Goal: Complete application form

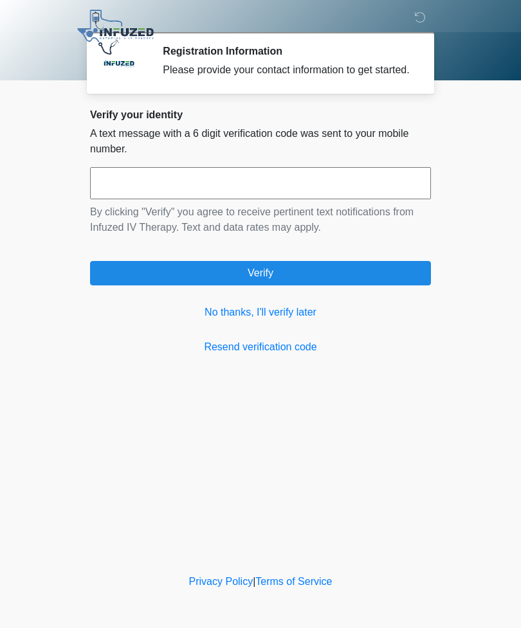
click at [289, 320] on link "No thanks, I'll verify later" at bounding box center [260, 312] width 341 height 15
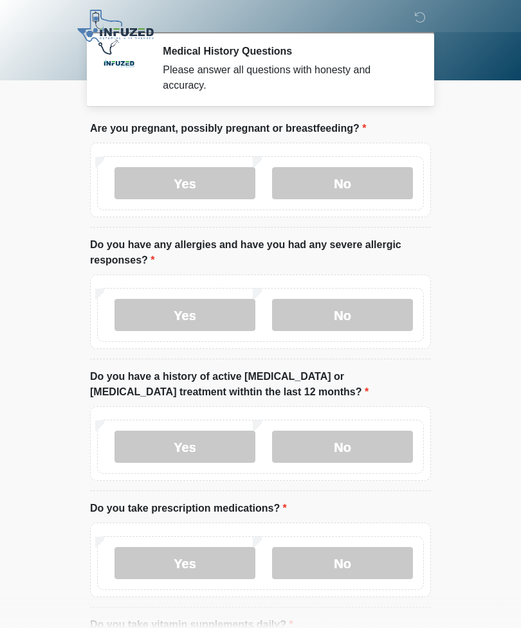
click at [359, 190] on label "No" at bounding box center [342, 183] width 141 height 32
click at [370, 320] on label "No" at bounding box center [342, 315] width 141 height 32
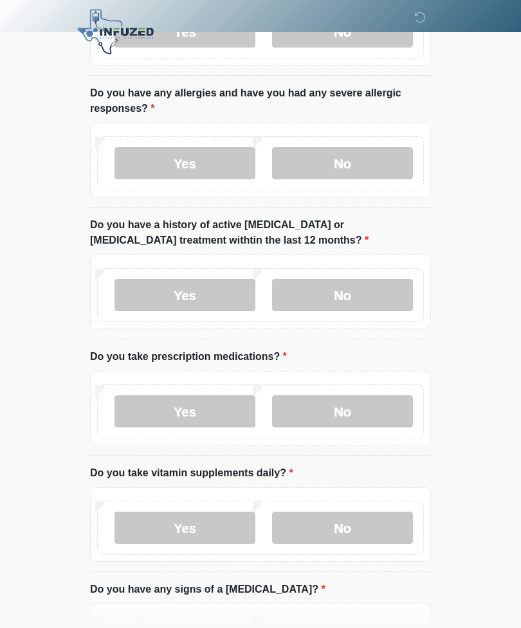
scroll to position [152, 0]
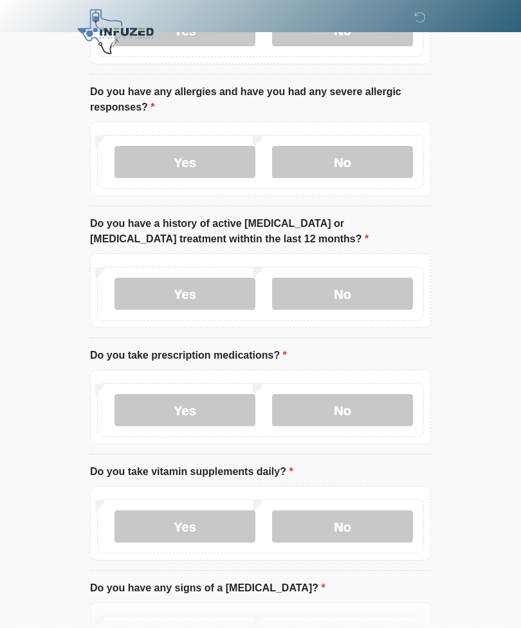
click at [357, 304] on label "No" at bounding box center [342, 294] width 141 height 32
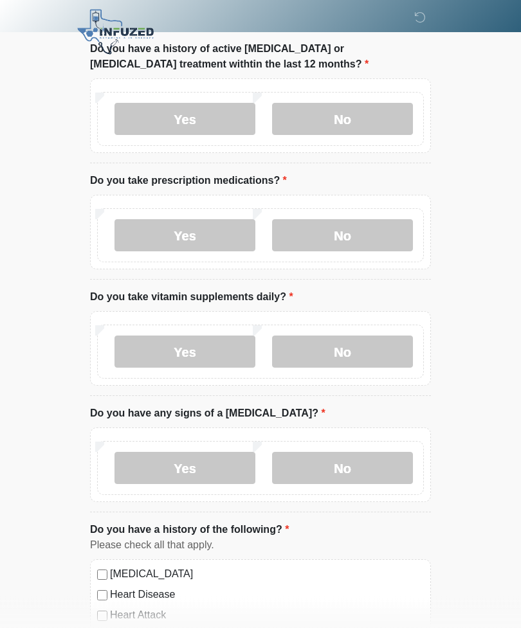
scroll to position [327, 0]
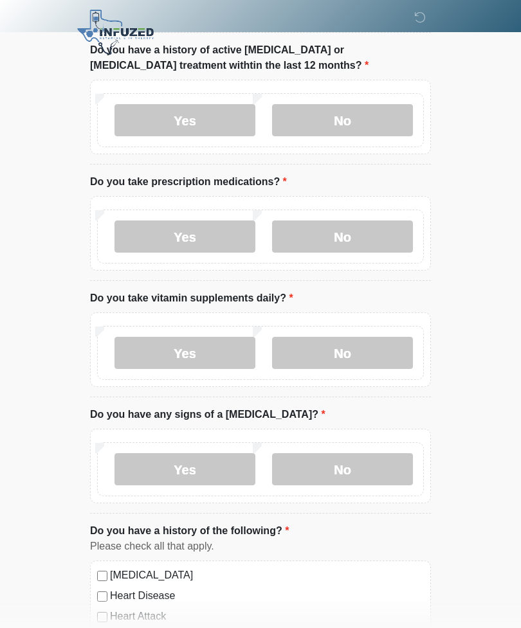
click at [212, 237] on label "Yes" at bounding box center [184, 237] width 141 height 32
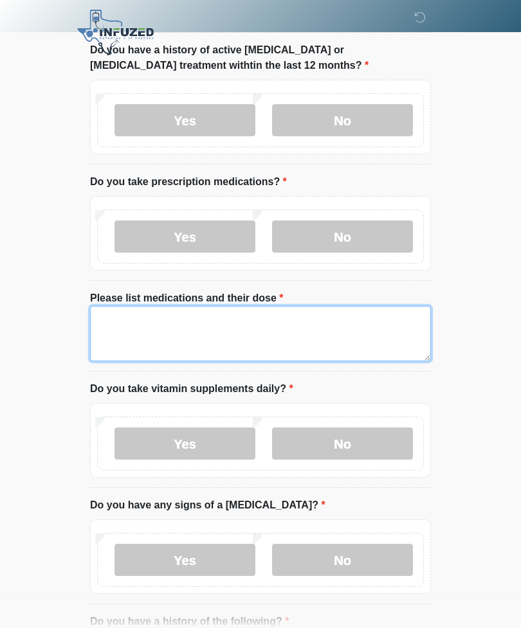
click at [190, 332] on textarea "Please list medications and their dose" at bounding box center [260, 333] width 341 height 55
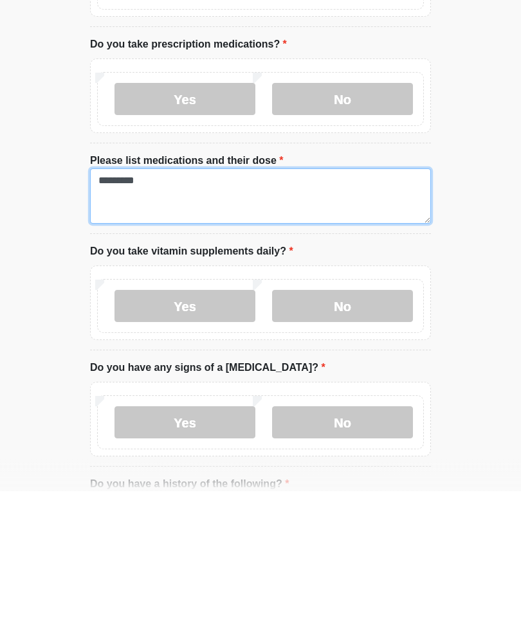
type textarea "********"
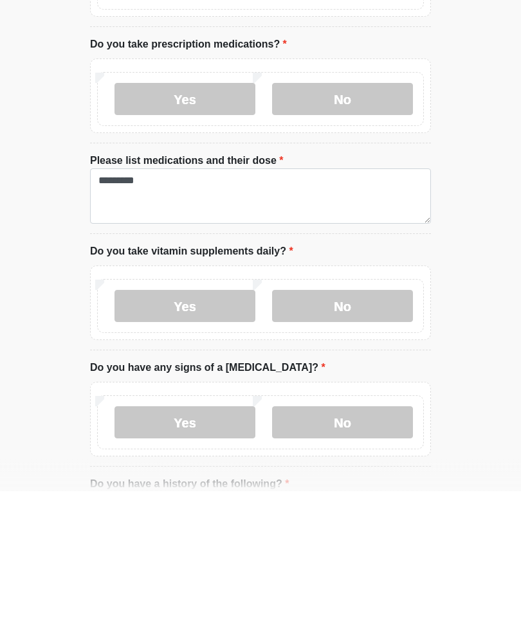
click at [217, 428] on label "Yes" at bounding box center [184, 444] width 141 height 32
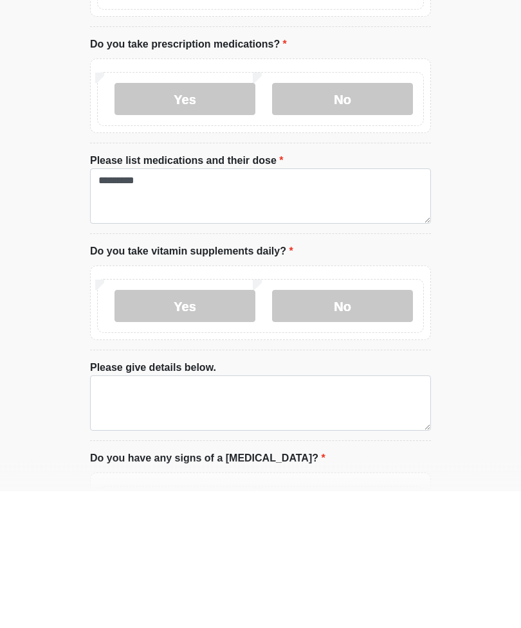
scroll to position [464, 0]
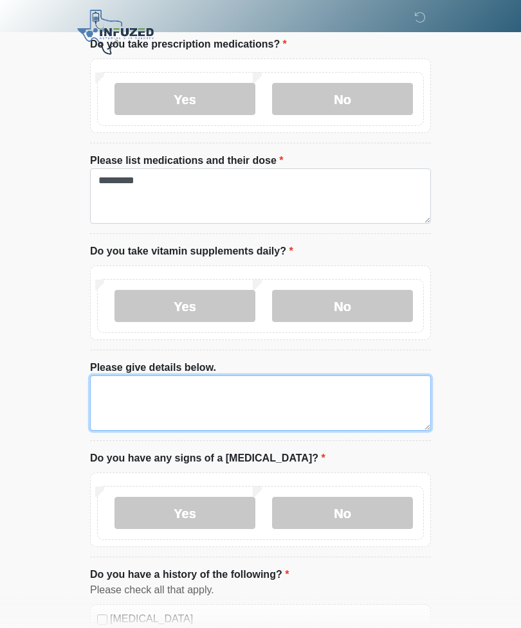
click at [257, 398] on textarea "Please give details below." at bounding box center [260, 403] width 341 height 55
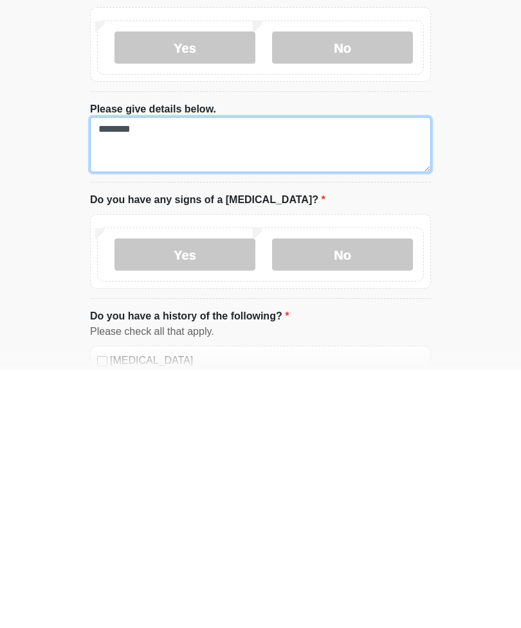
type textarea "********"
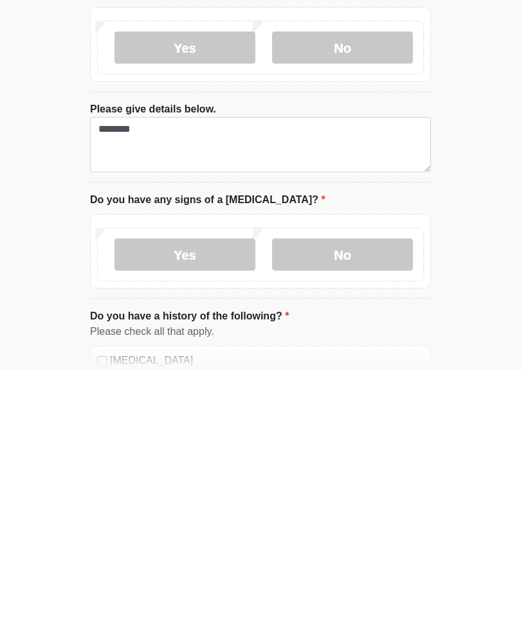
click at [369, 498] on label "No" at bounding box center [342, 514] width 141 height 32
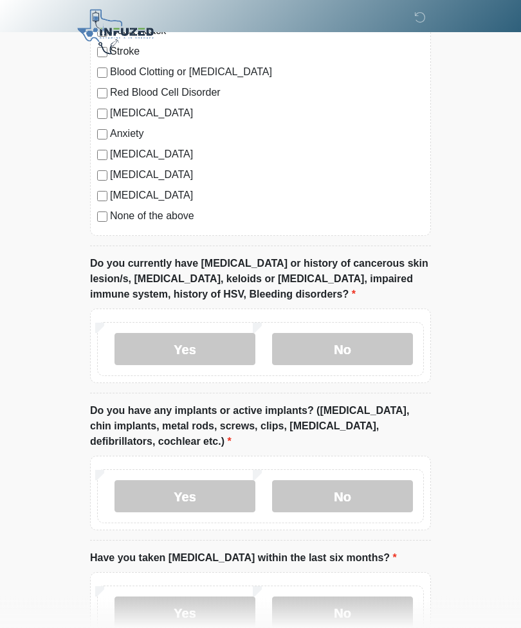
scroll to position [1096, 0]
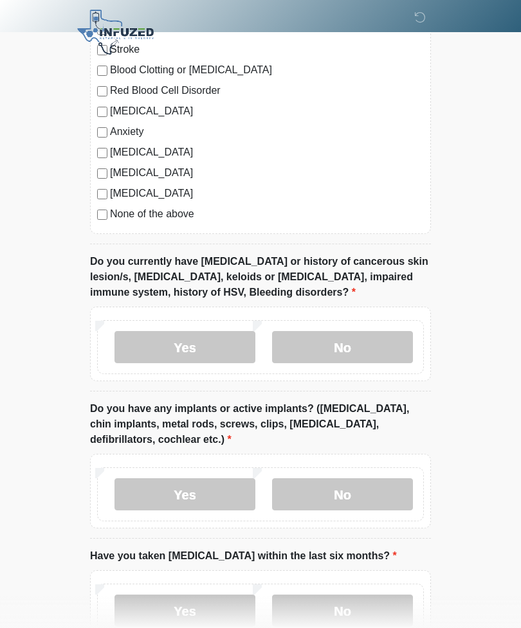
click at [361, 345] on label "No" at bounding box center [342, 347] width 141 height 32
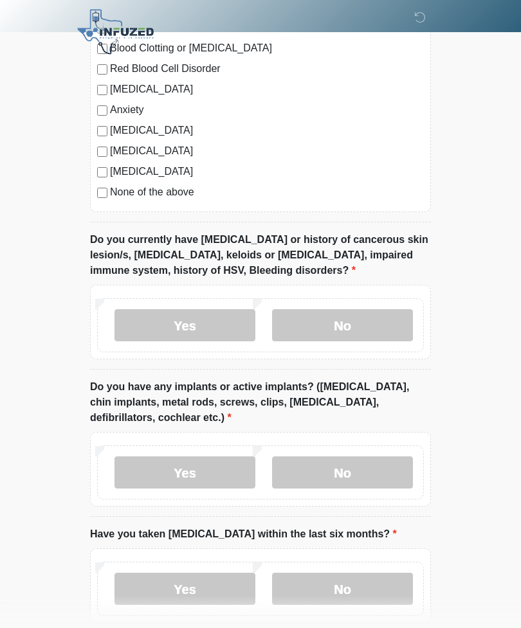
scroll to position [1182, 0]
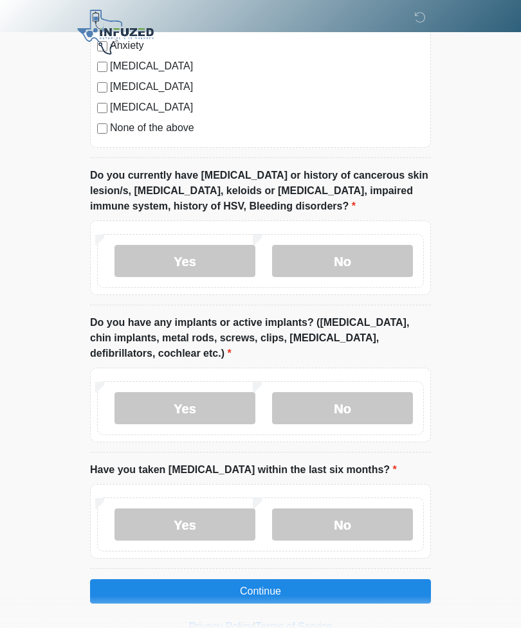
click at [203, 410] on label "Yes" at bounding box center [184, 408] width 141 height 32
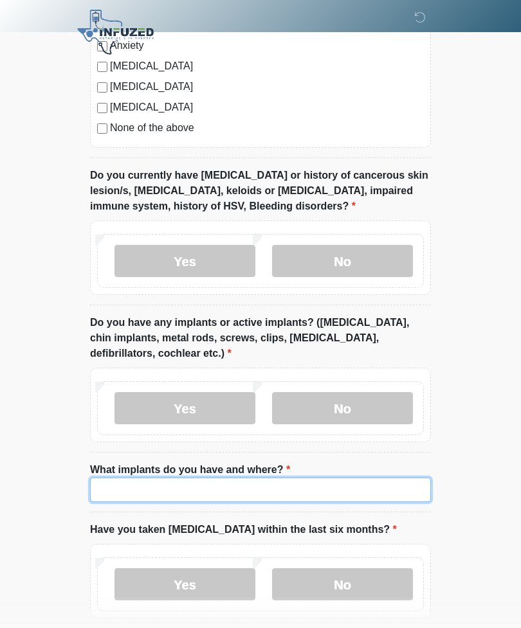
click at [314, 487] on input "What implants do you have and where?" at bounding box center [260, 490] width 341 height 24
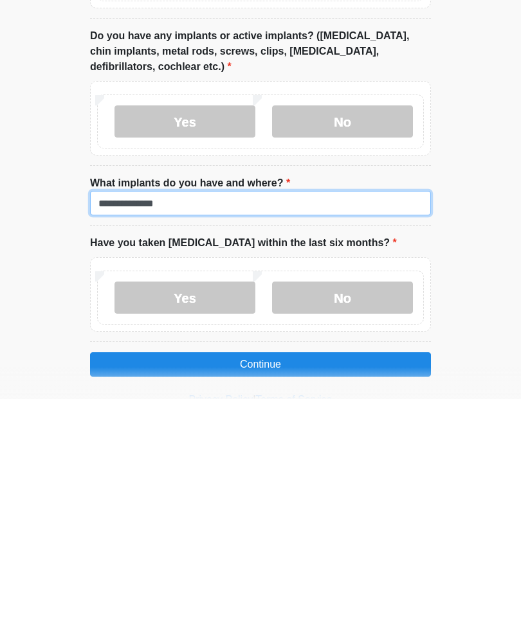
type input "**********"
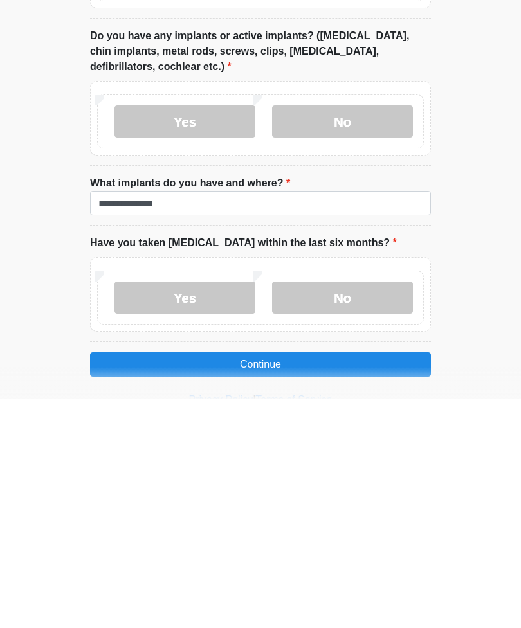
click at [371, 511] on label "No" at bounding box center [342, 527] width 141 height 32
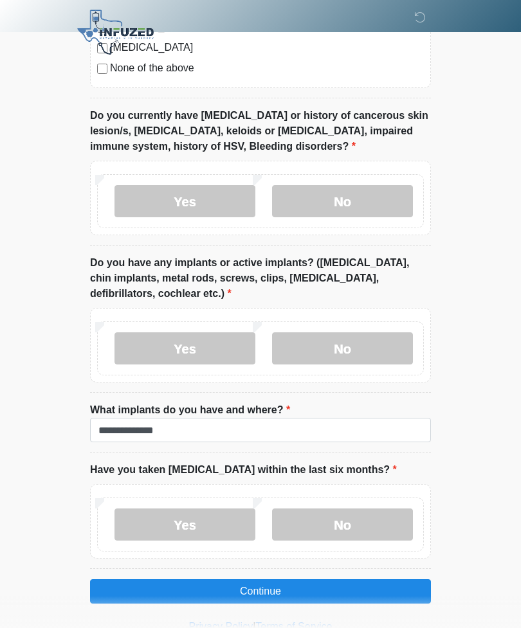
click at [343, 589] on button "Continue" at bounding box center [260, 591] width 341 height 24
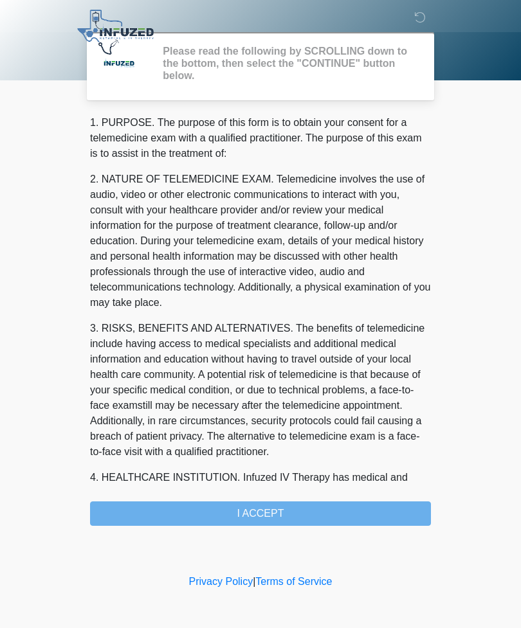
scroll to position [0, 0]
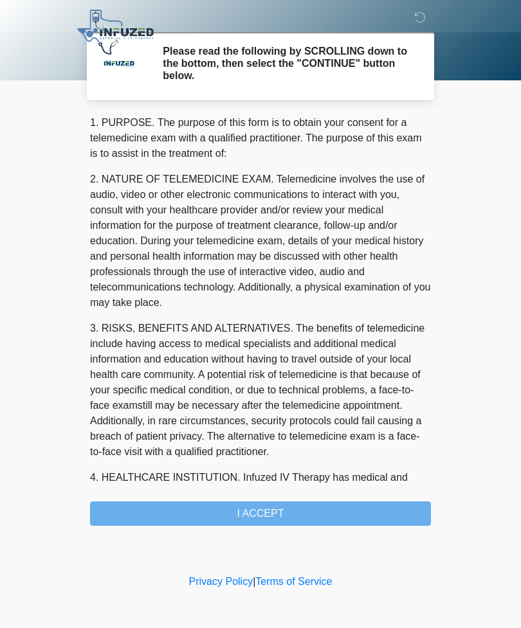
click at [338, 514] on div "1. PURPOSE. The purpose of this form is to obtain your consent for a telemedici…" at bounding box center [260, 320] width 341 height 411
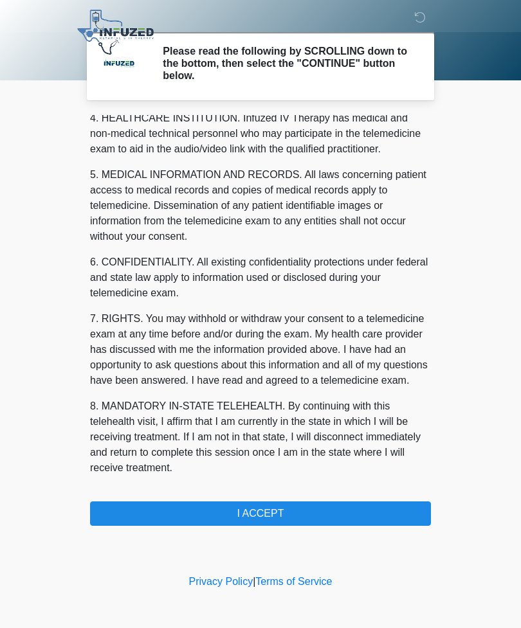
scroll to position [375, 0]
click at [296, 523] on button "I ACCEPT" at bounding box center [260, 514] width 341 height 24
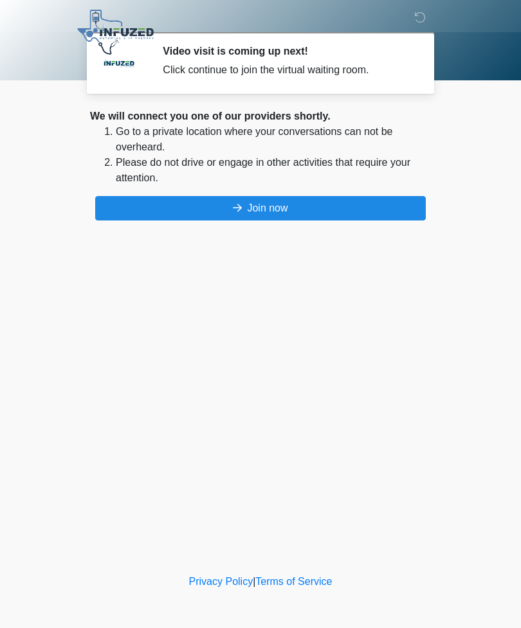
click at [269, 212] on button "Join now" at bounding box center [260, 208] width 331 height 24
